Goal: Information Seeking & Learning: Learn about a topic

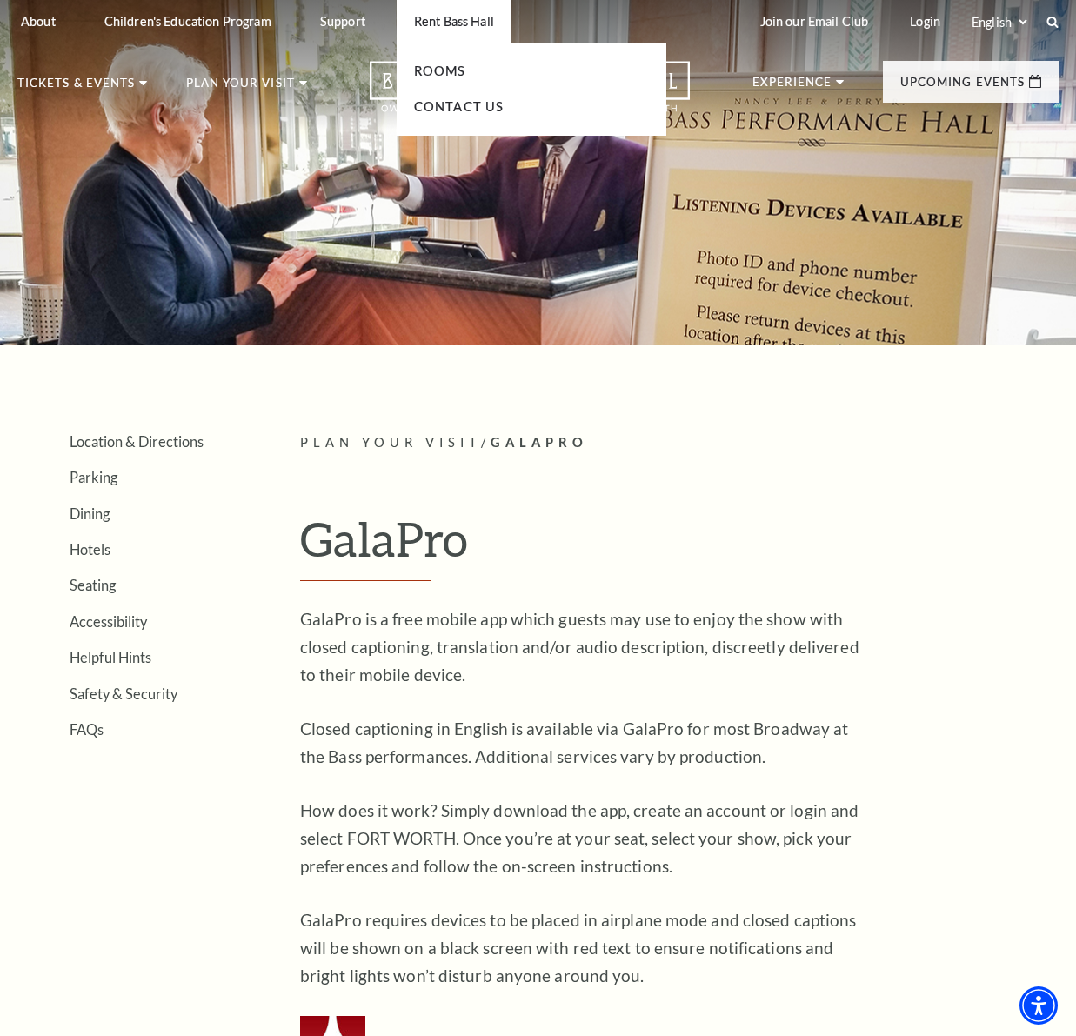
click at [449, 62] on li "Rooms" at bounding box center [531, 72] width 235 height 22
click at [449, 67] on link "Rooms" at bounding box center [440, 70] width 52 height 15
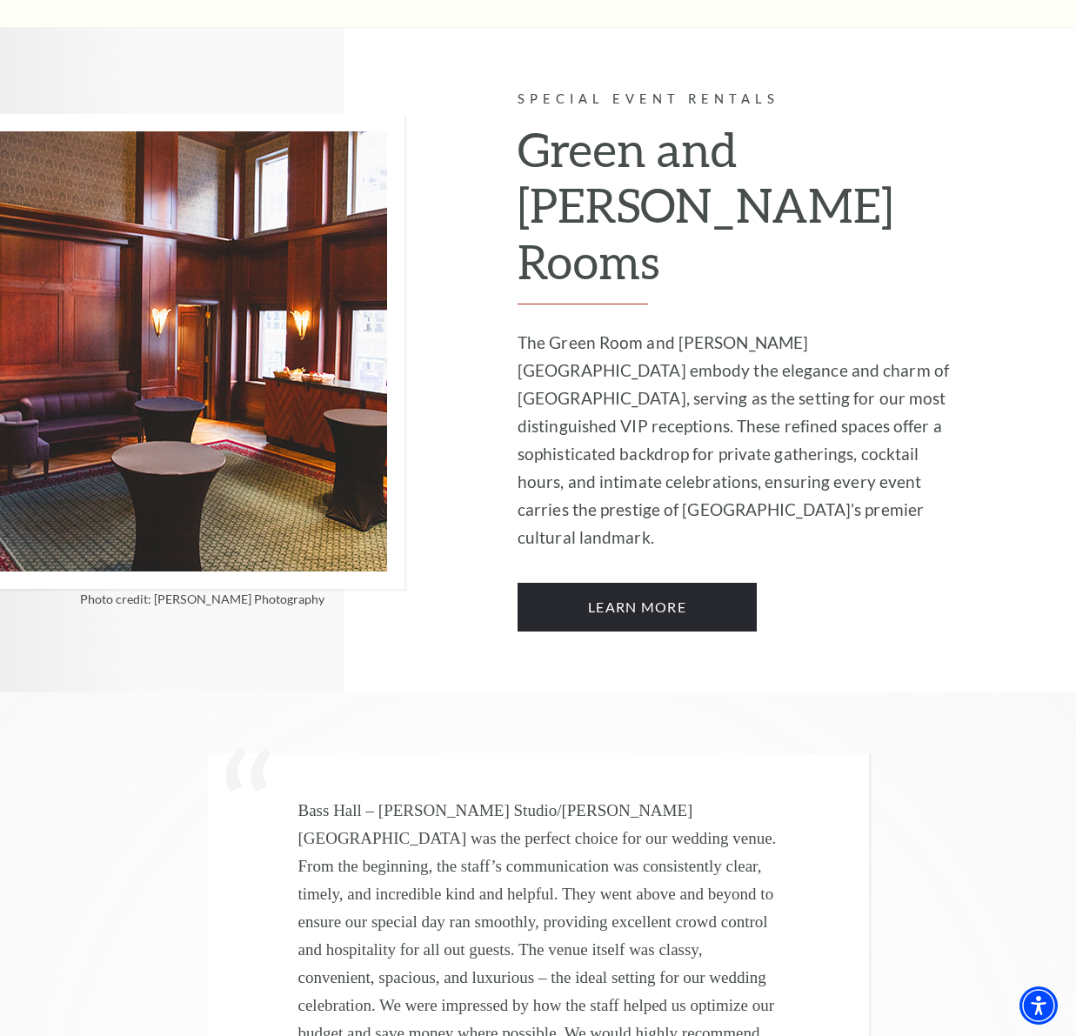
scroll to position [4170, 0]
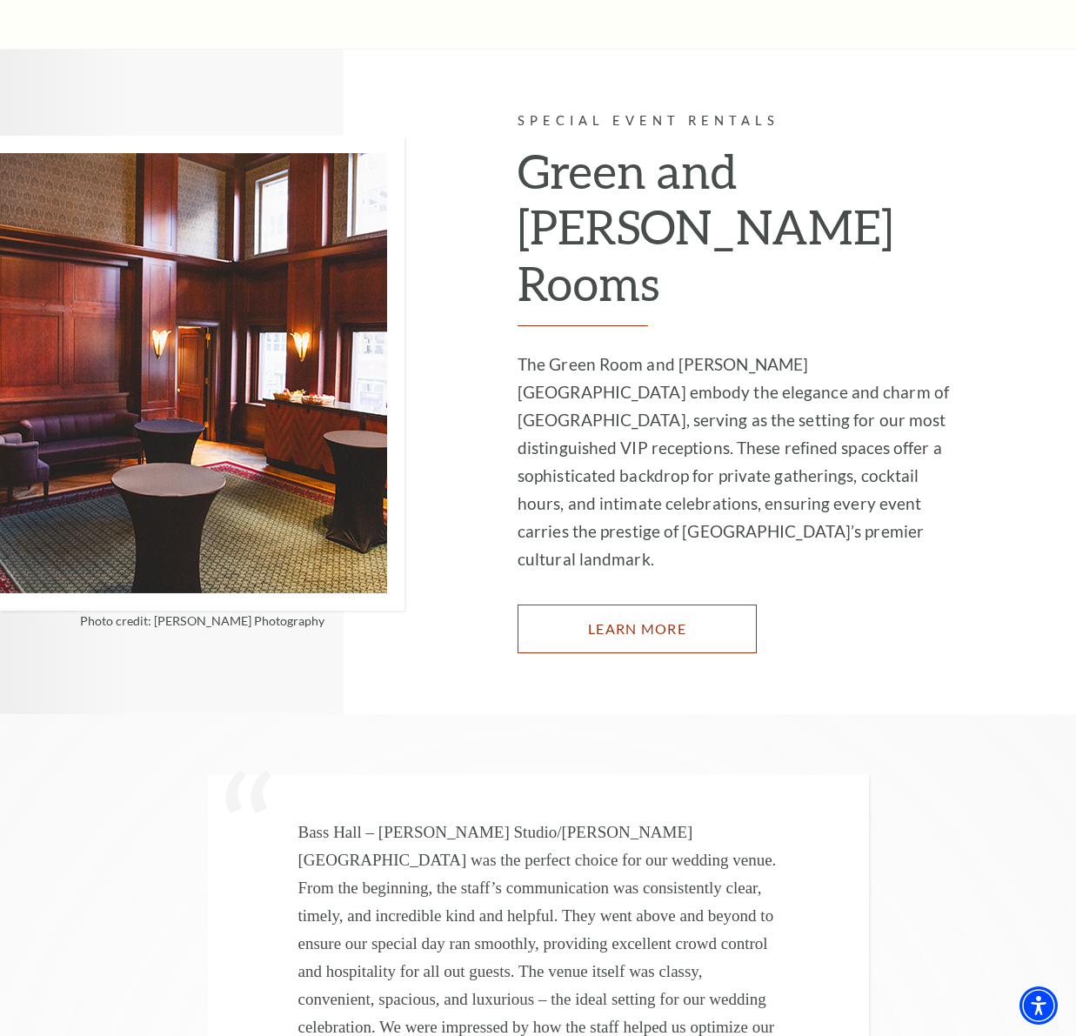
drag, startPoint x: 665, startPoint y: 505, endPoint x: 704, endPoint y: 504, distance: 39.2
click at [665, 605] on link "Learn More" at bounding box center [637, 629] width 239 height 49
